Goal: Transaction & Acquisition: Purchase product/service

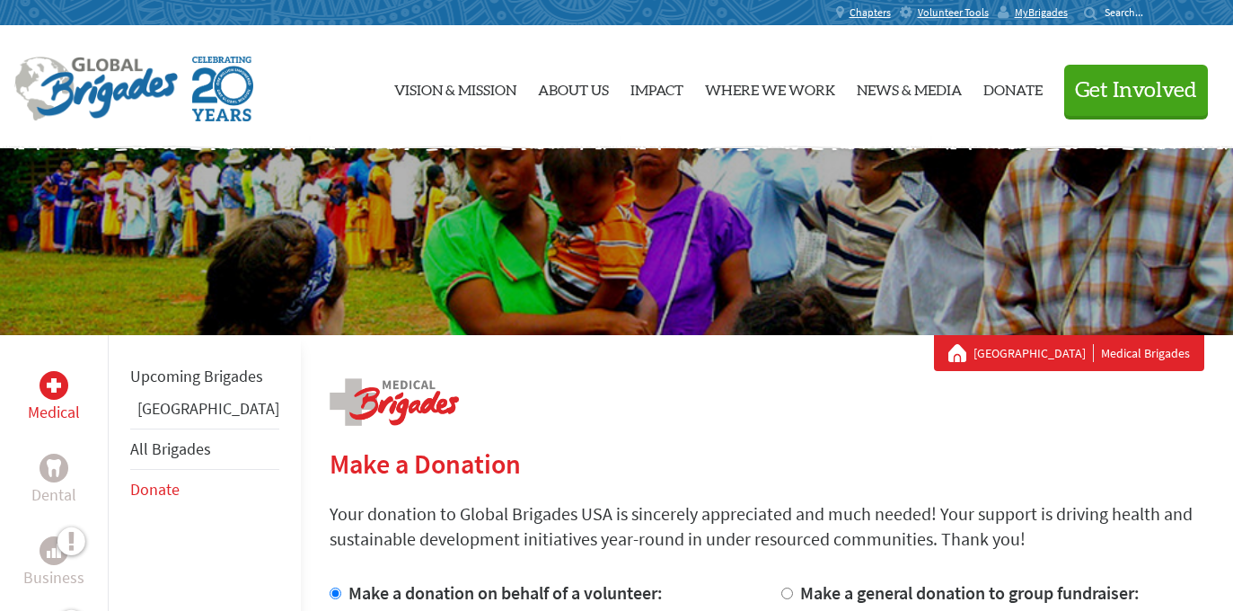
scroll to position [558, 0]
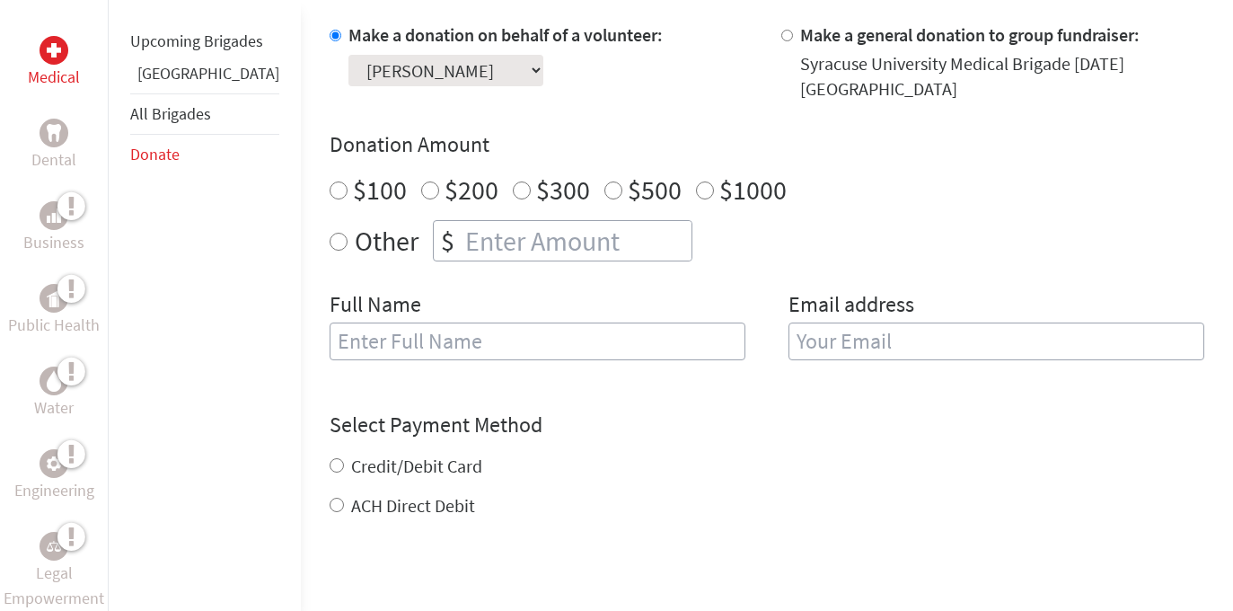
click at [330, 242] on input "Other" at bounding box center [339, 242] width 18 height 18
radio input "true"
click at [462, 245] on input "number" at bounding box center [577, 241] width 230 height 40
type input "50"
click at [432, 339] on input "text" at bounding box center [538, 341] width 416 height 38
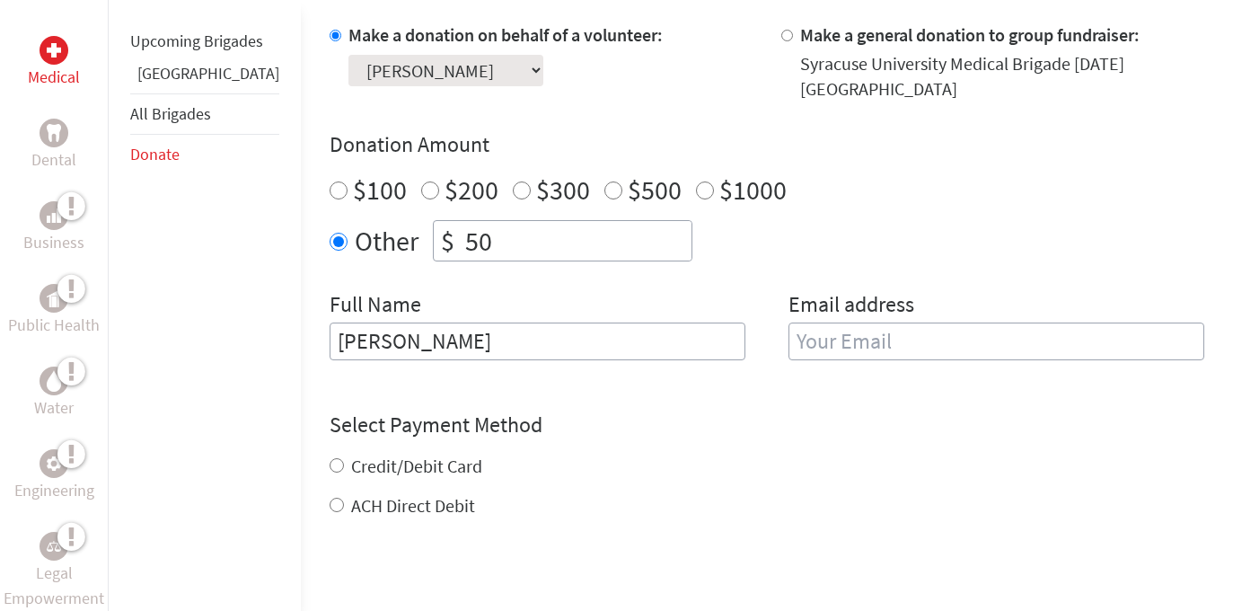
type input "[PERSON_NAME]"
type input "[EMAIL_ADDRESS][DOMAIN_NAME]"
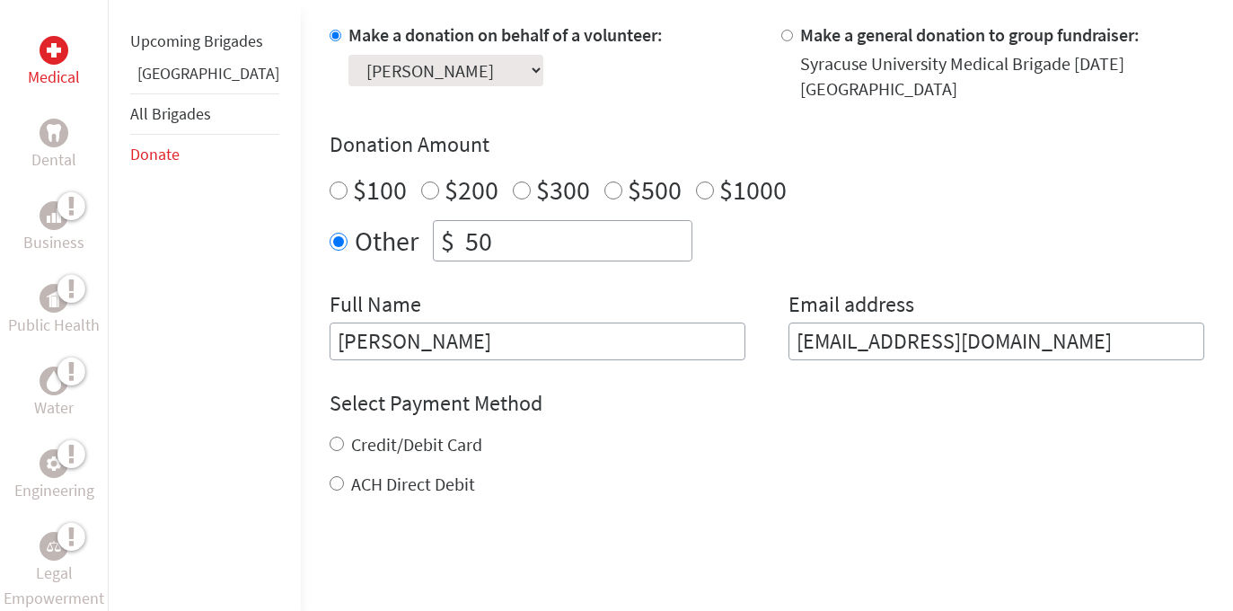
click at [573, 444] on div "Select Payment Method NOTE: American Express is not accepted. Please proceed no…" at bounding box center [767, 443] width 875 height 108
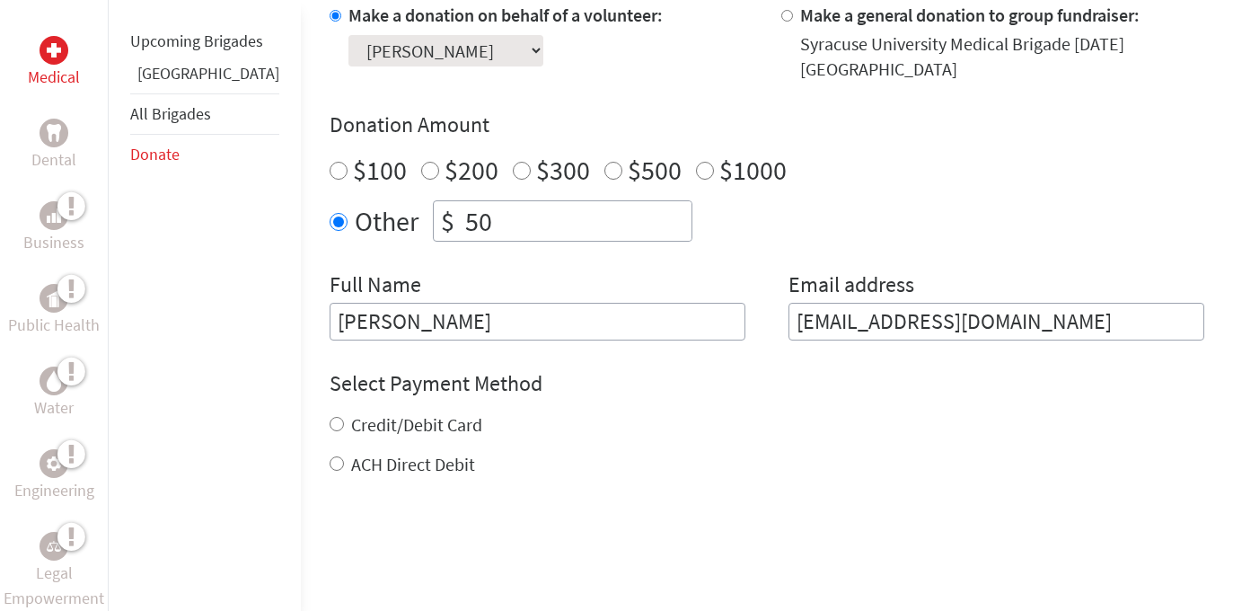
scroll to position [586, 0]
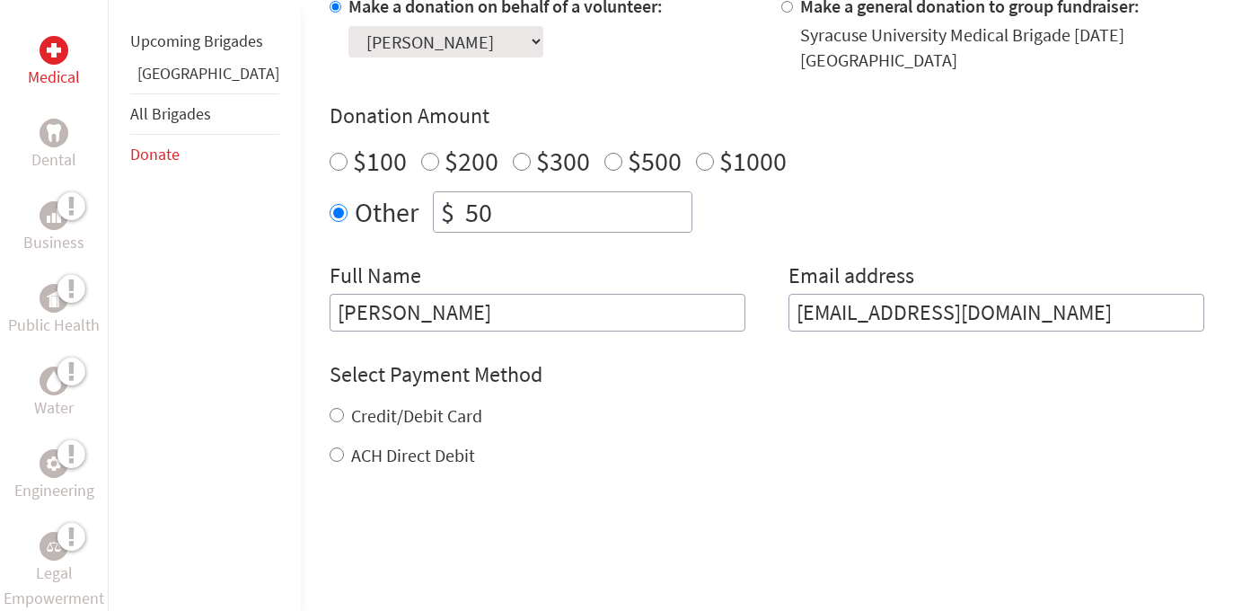
click at [330, 412] on input "Credit/Debit Card" at bounding box center [337, 415] width 14 height 14
radio input "true"
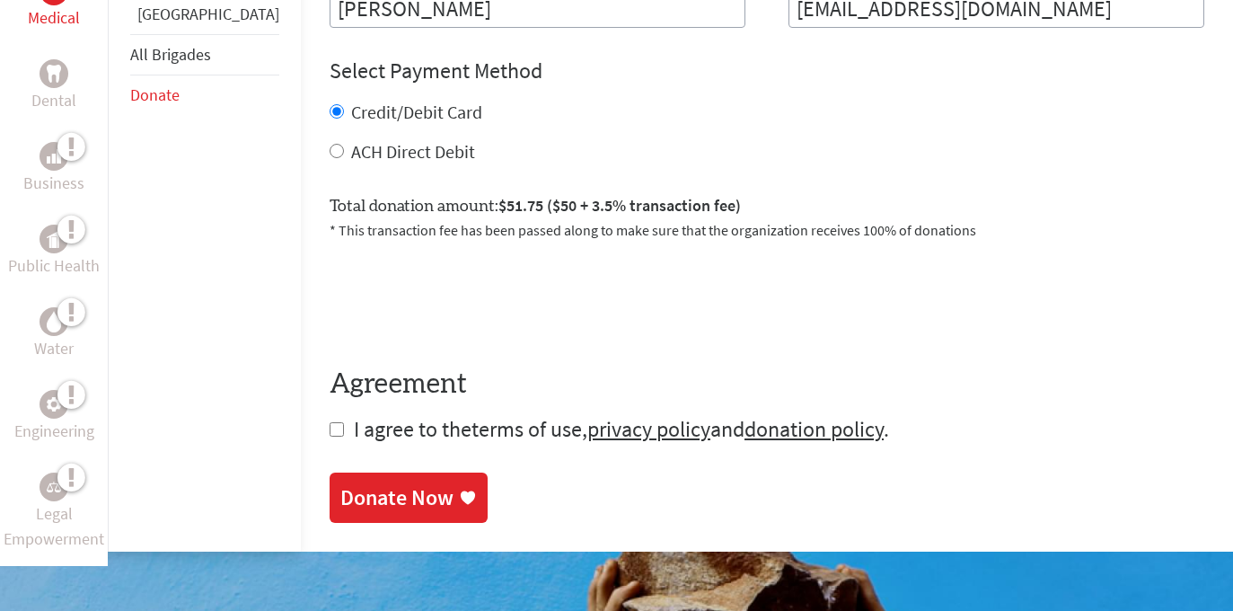
scroll to position [986, 0]
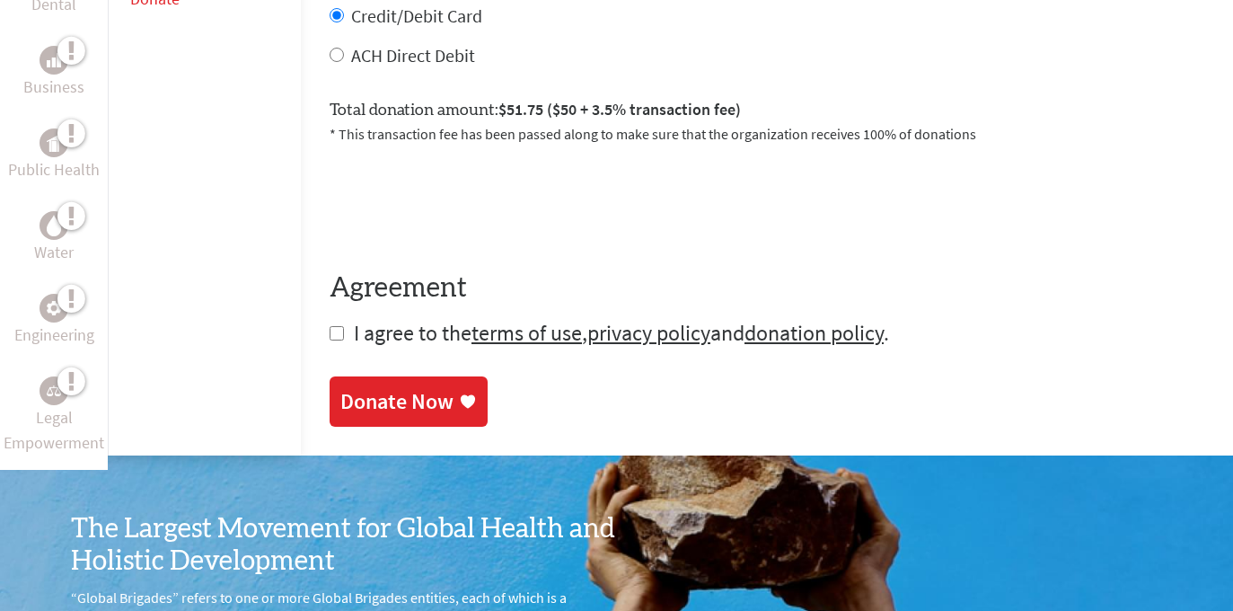
click at [330, 330] on input "checkbox" at bounding box center [337, 333] width 14 height 14
checkbox input "true"
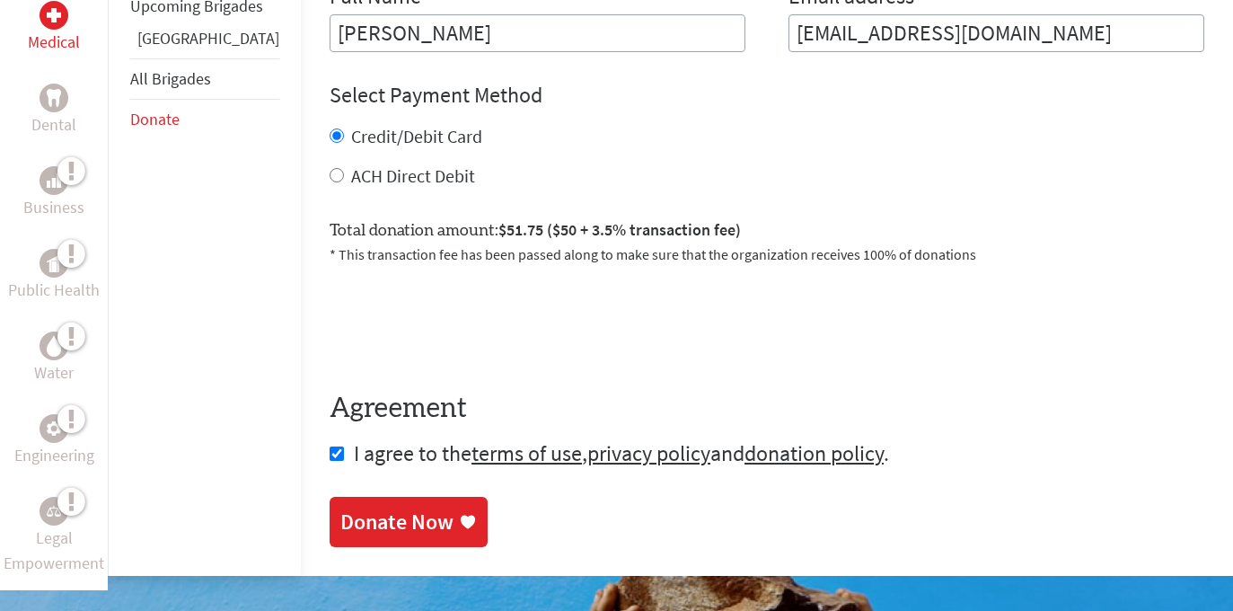
scroll to position [920, 0]
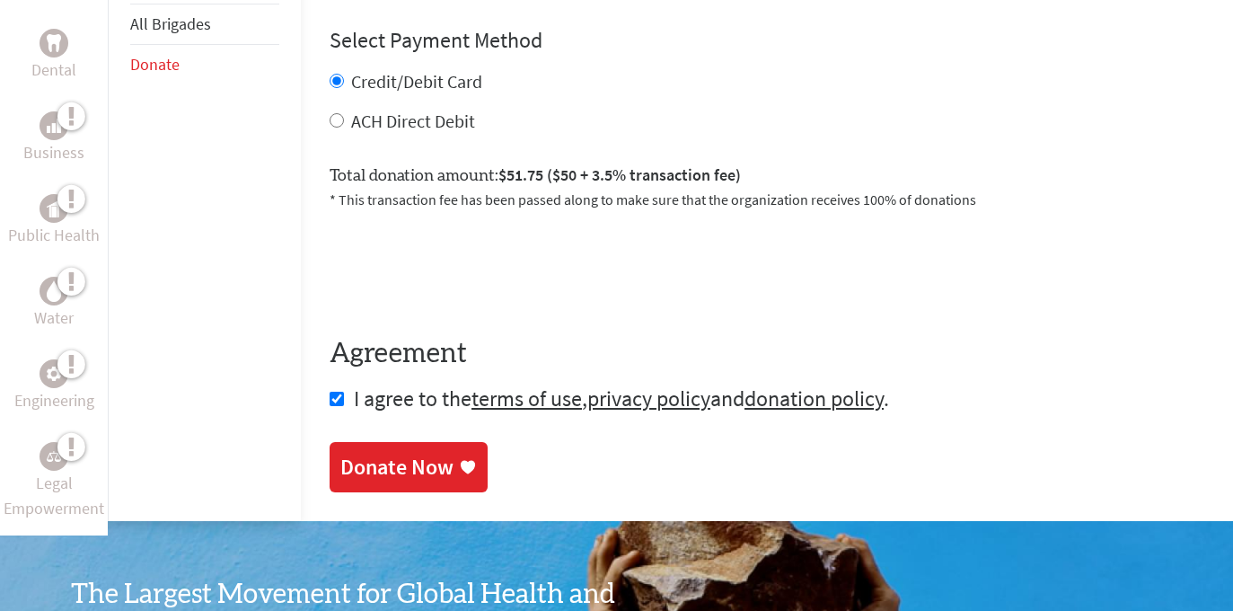
click at [359, 484] on link "Donate Now" at bounding box center [409, 467] width 158 height 50
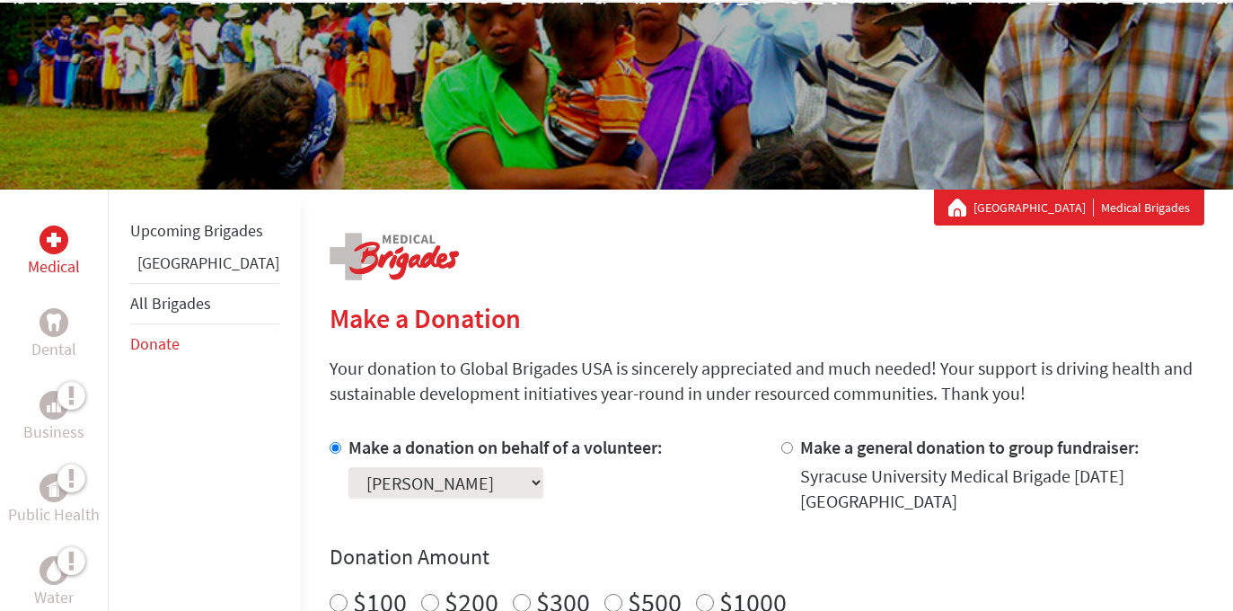
scroll to position [225, 0]
